Goal: Information Seeking & Learning: Learn about a topic

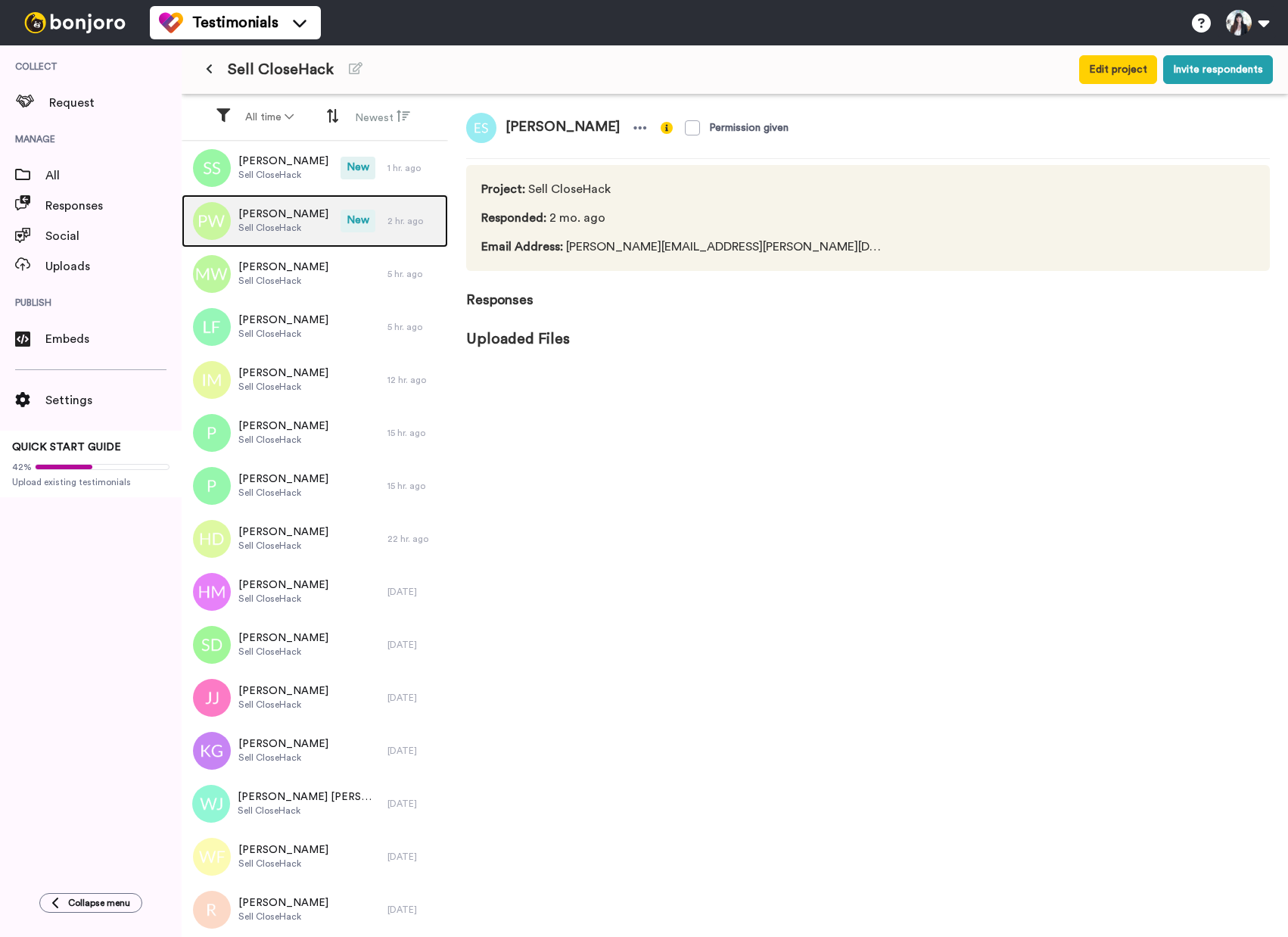
click at [291, 220] on span "[PERSON_NAME]" at bounding box center [284, 214] width 90 height 15
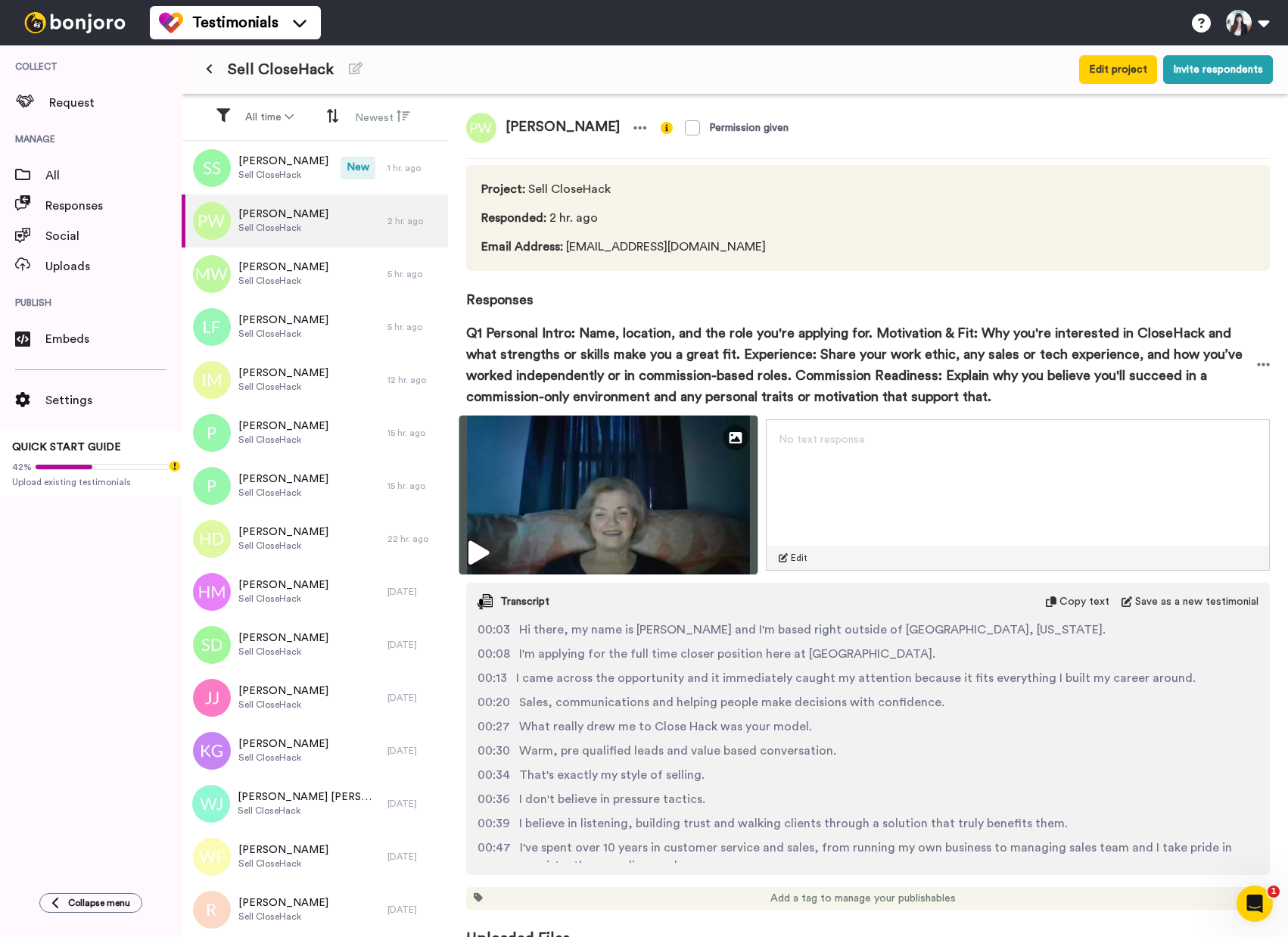
click at [491, 543] on img at bounding box center [609, 495] width 299 height 159
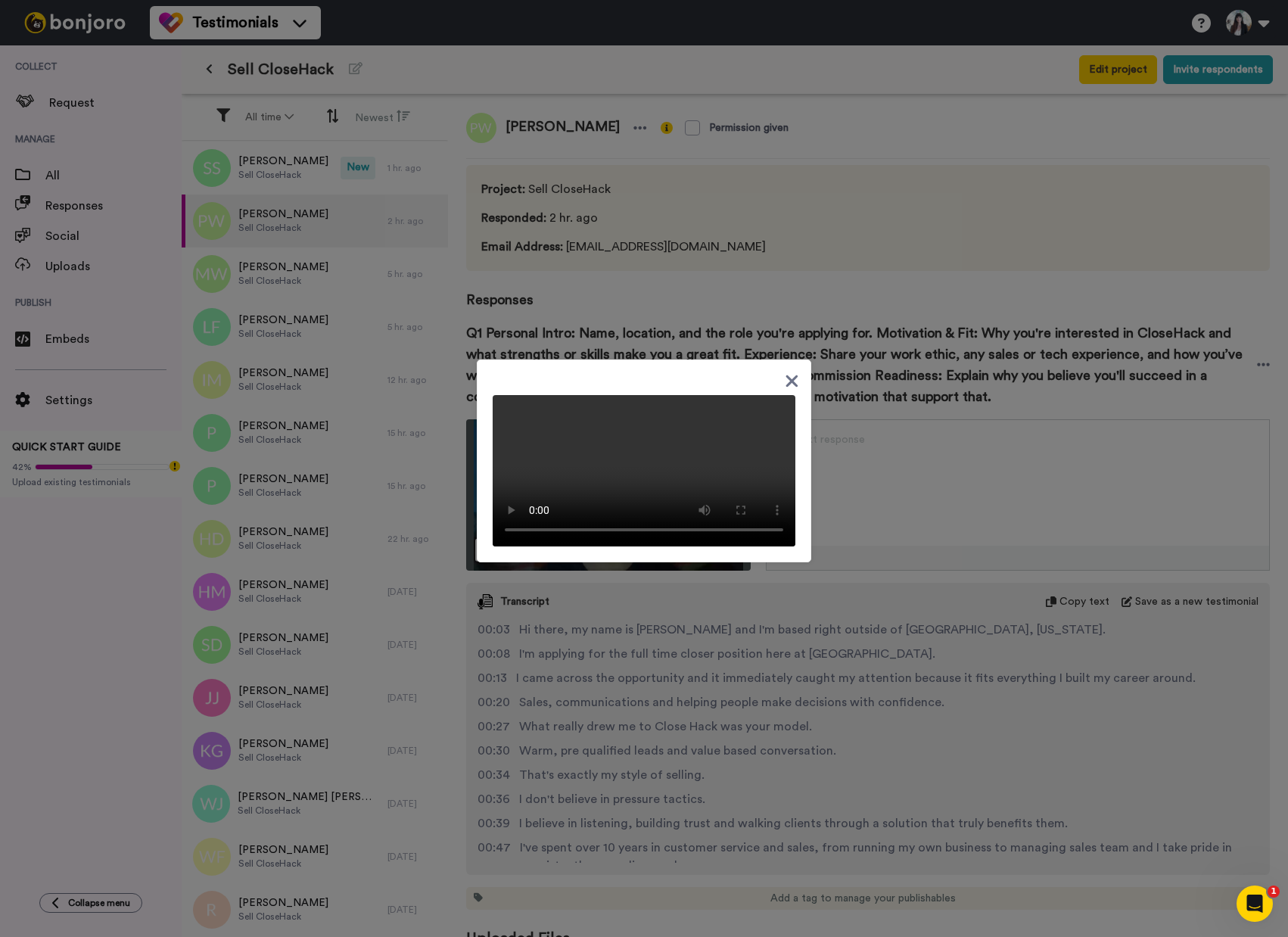
click at [792, 379] on icon at bounding box center [792, 380] width 14 height 19
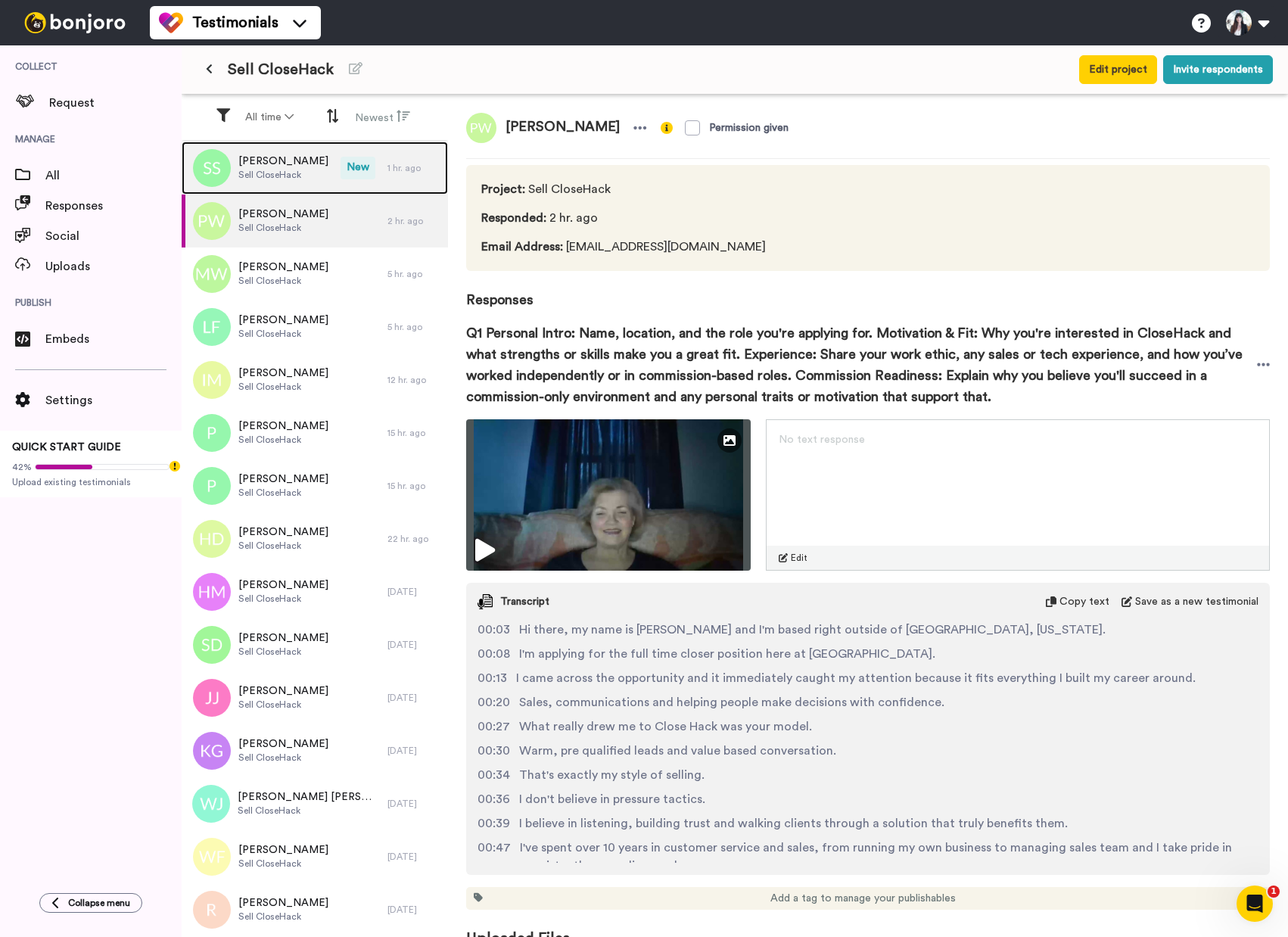
click at [286, 183] on div "[PERSON_NAME] Sell CloseHack" at bounding box center [261, 168] width 159 height 53
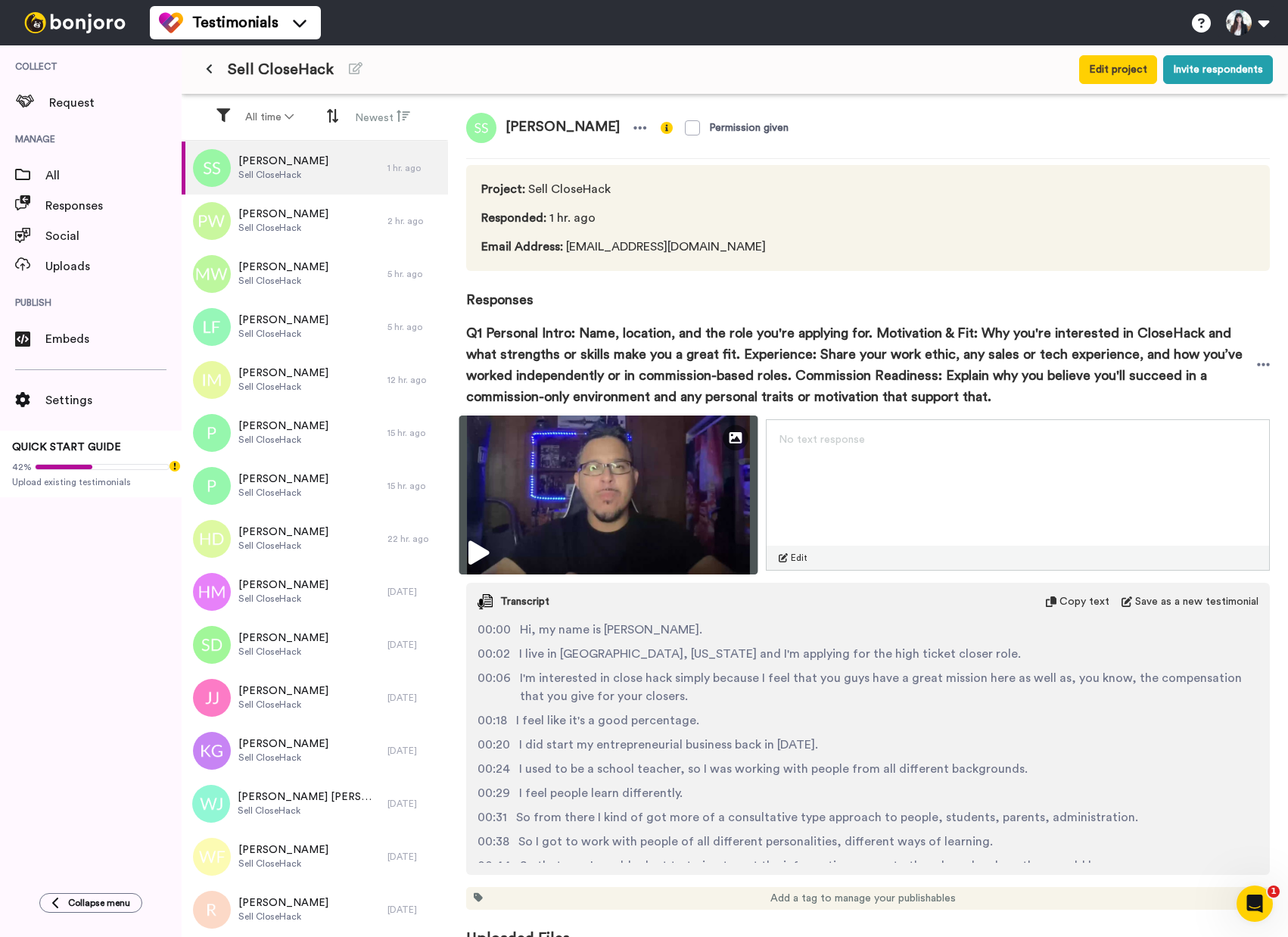
click at [502, 540] on img at bounding box center [609, 495] width 299 height 159
